Goal: Information Seeking & Learning: Learn about a topic

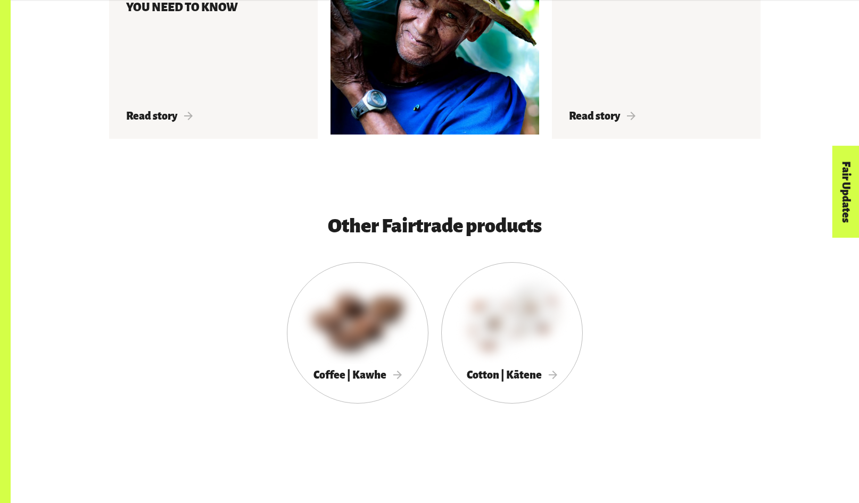
scroll to position [1979, 0]
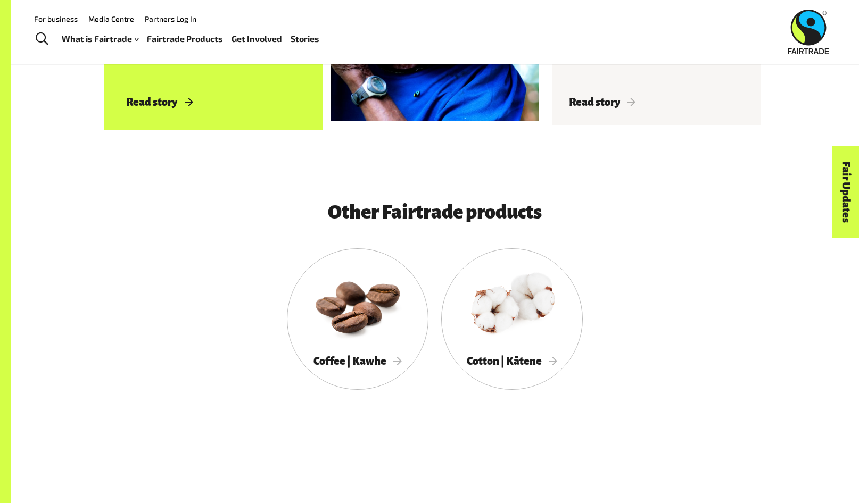
click at [157, 108] on span "Read story" at bounding box center [159, 102] width 67 height 12
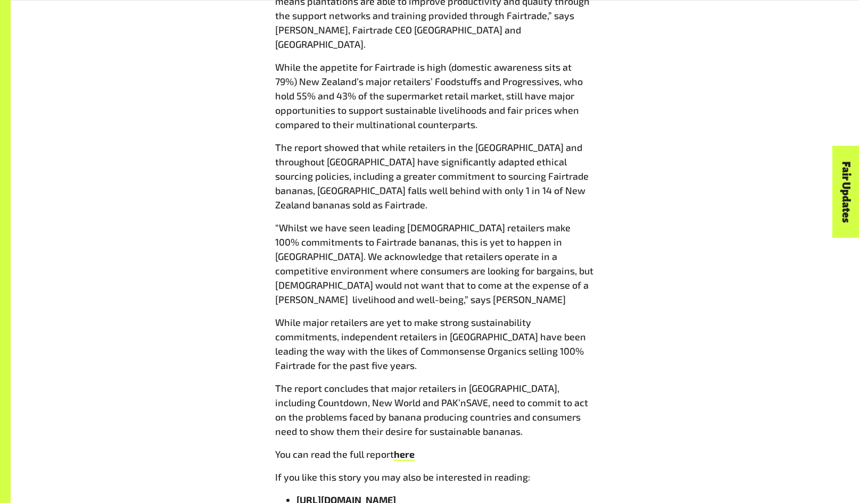
scroll to position [1268, 0]
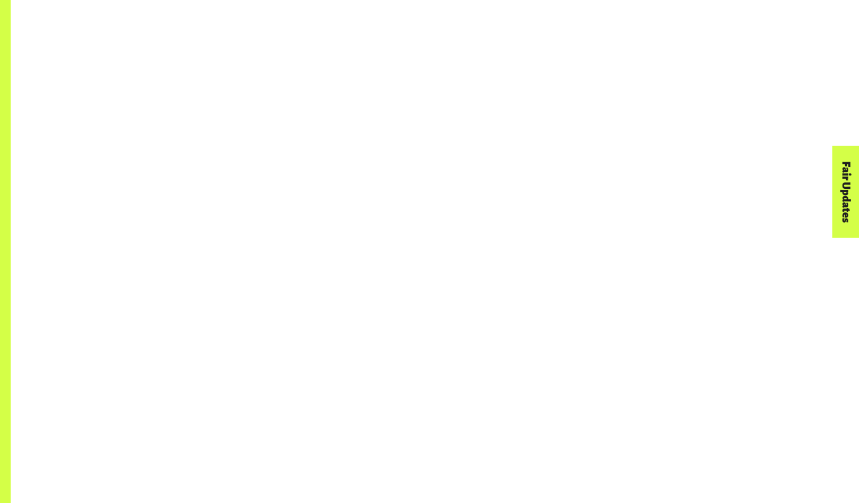
scroll to position [1979, 0]
